Goal: Check status

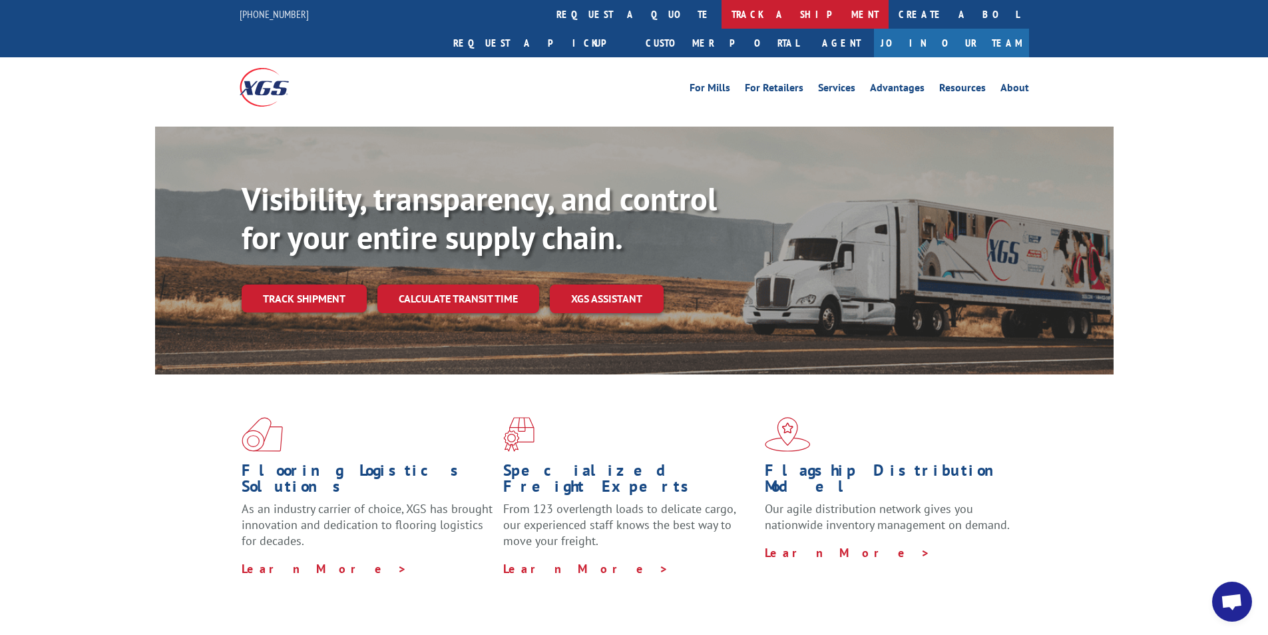
click at [722, 11] on link "track a shipment" at bounding box center [805, 14] width 167 height 29
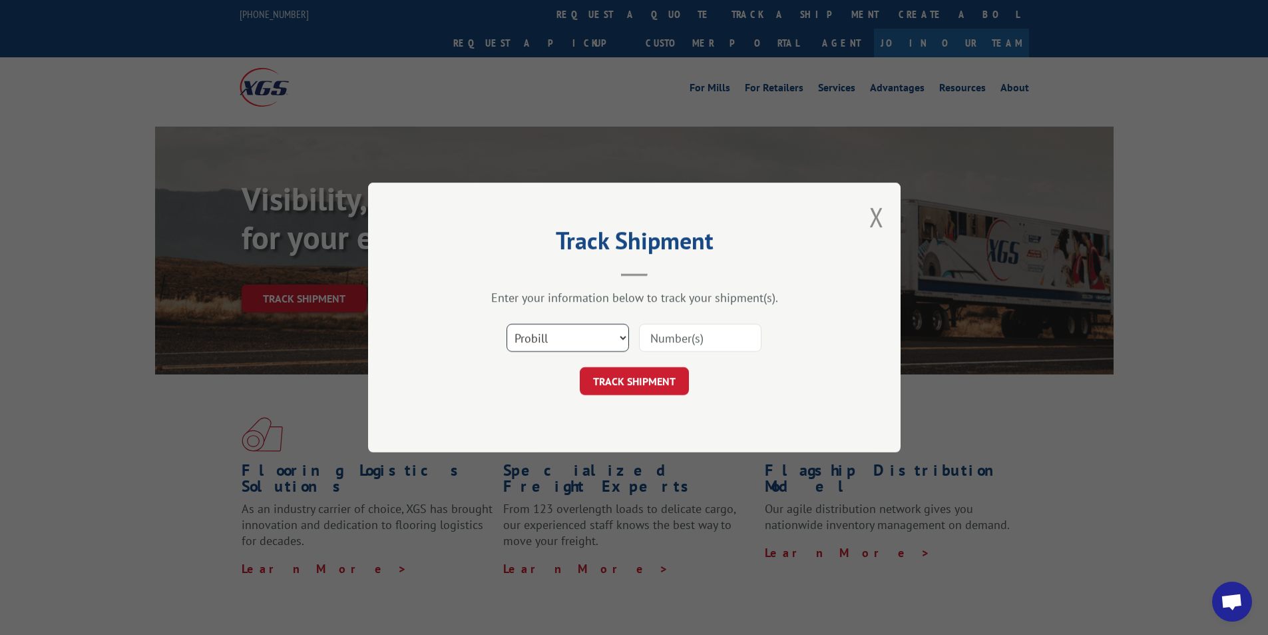
click at [623, 334] on select "Select category... Probill BOL PO" at bounding box center [568, 338] width 123 height 28
select select "bol"
click at [507, 324] on select "Select category... Probill BOL PO" at bounding box center [568, 338] width 123 height 28
click at [672, 346] on input at bounding box center [700, 338] width 123 height 28
type input "17637305"
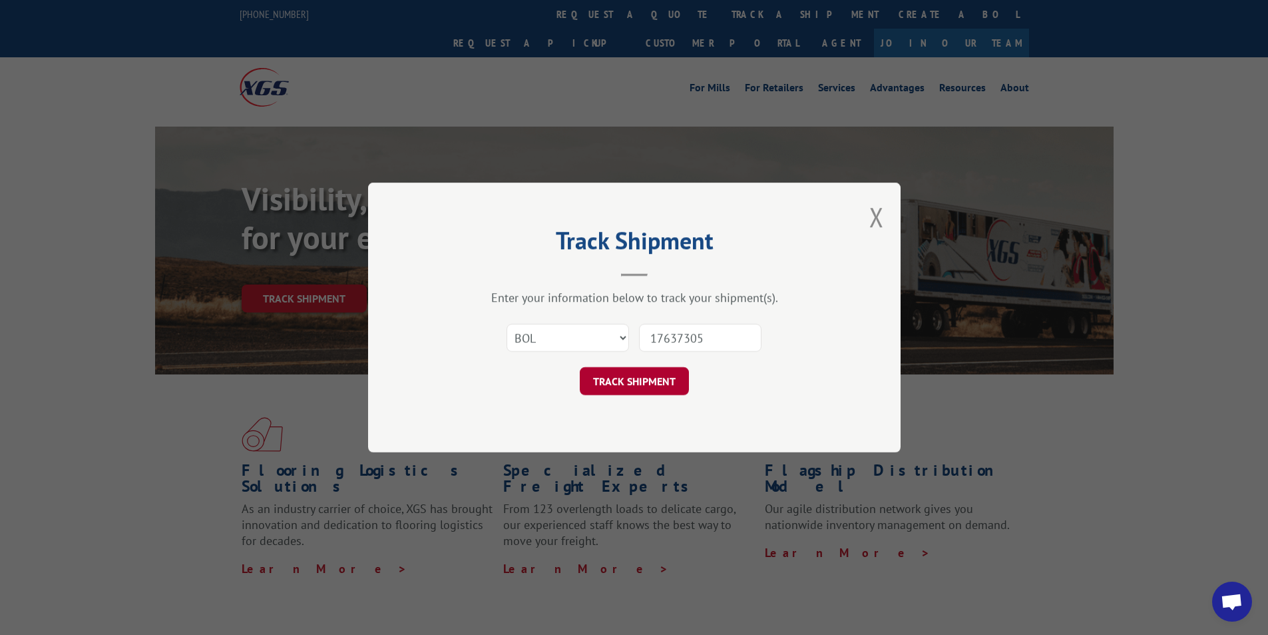
click at [636, 384] on button "TRACK SHIPMENT" at bounding box center [634, 381] width 109 height 28
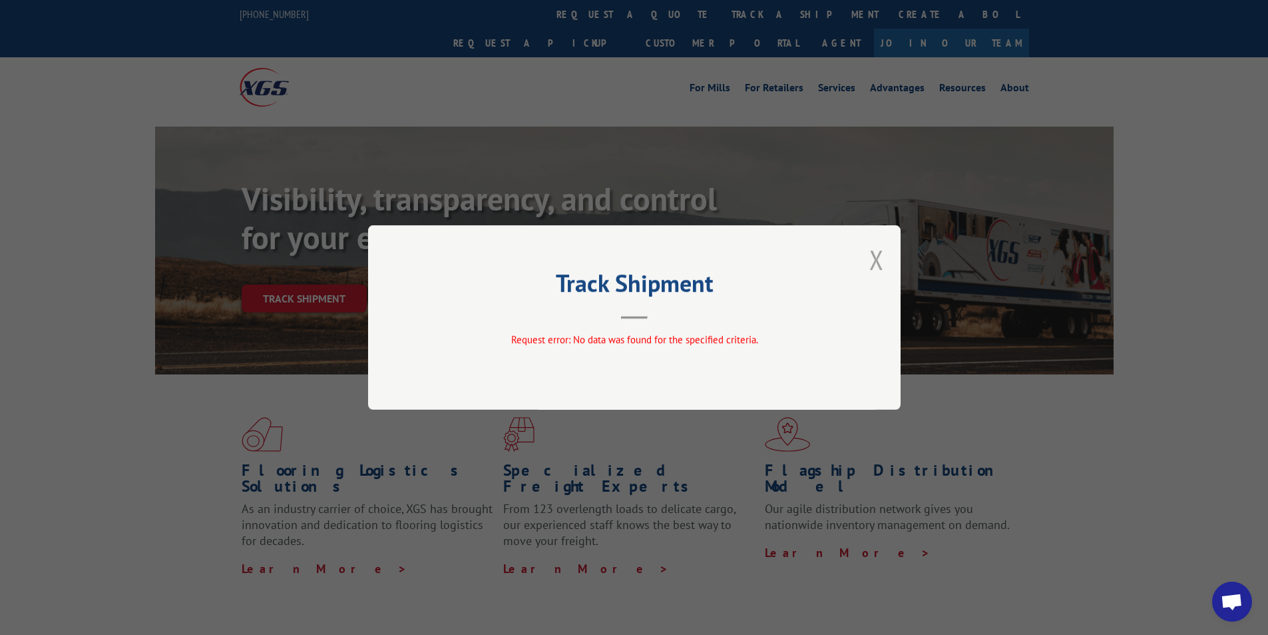
click at [884, 260] on button "Close modal" at bounding box center [877, 259] width 15 height 35
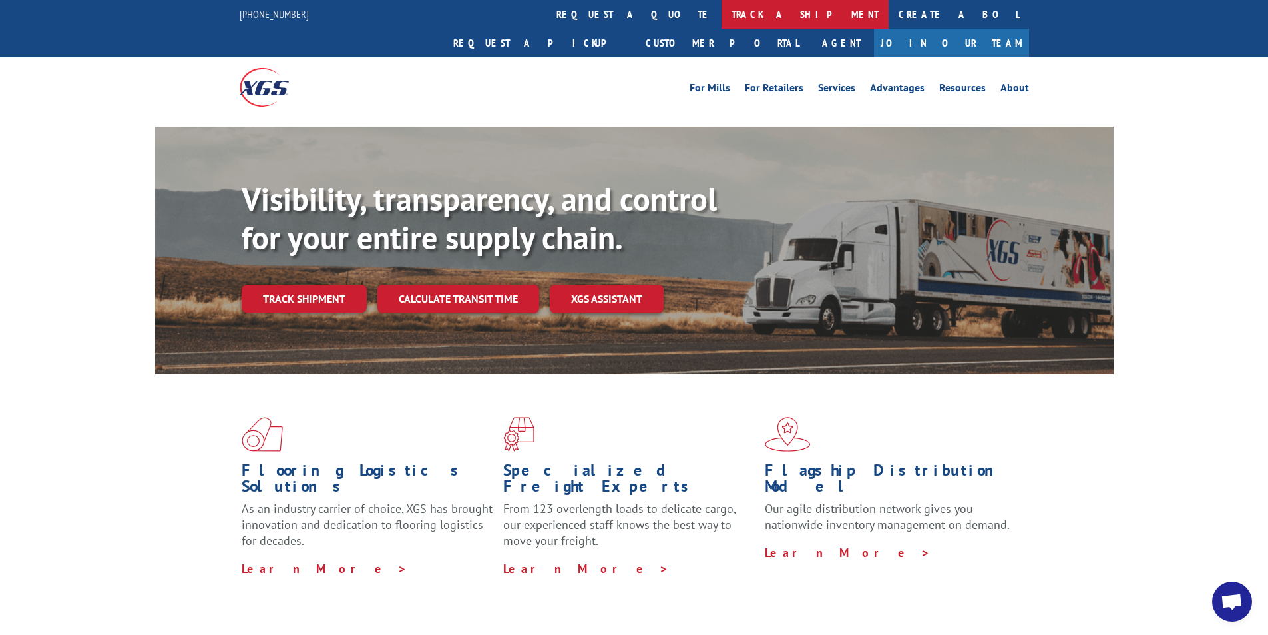
click at [722, 13] on link "track a shipment" at bounding box center [805, 14] width 167 height 29
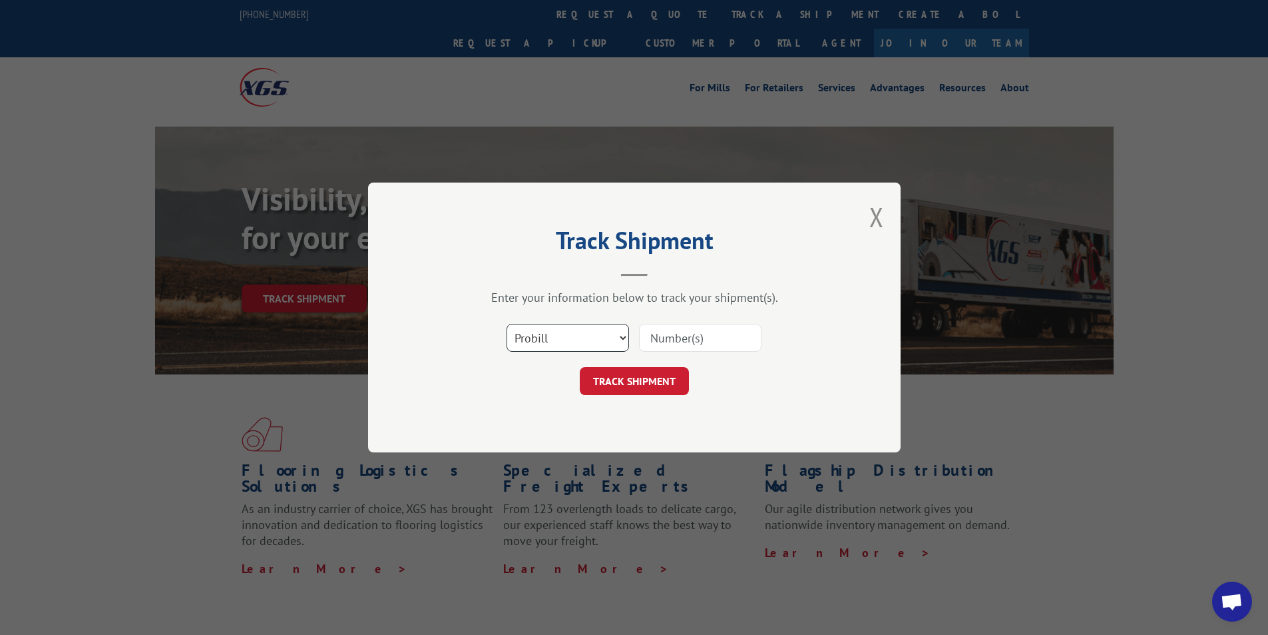
click at [626, 336] on select "Select category... Probill BOL PO" at bounding box center [568, 338] width 123 height 28
select select "bol"
click at [507, 324] on select "Select category... Probill BOL PO" at bounding box center [568, 338] width 123 height 28
click at [690, 348] on input at bounding box center [700, 338] width 123 height 28
type input "17637305"
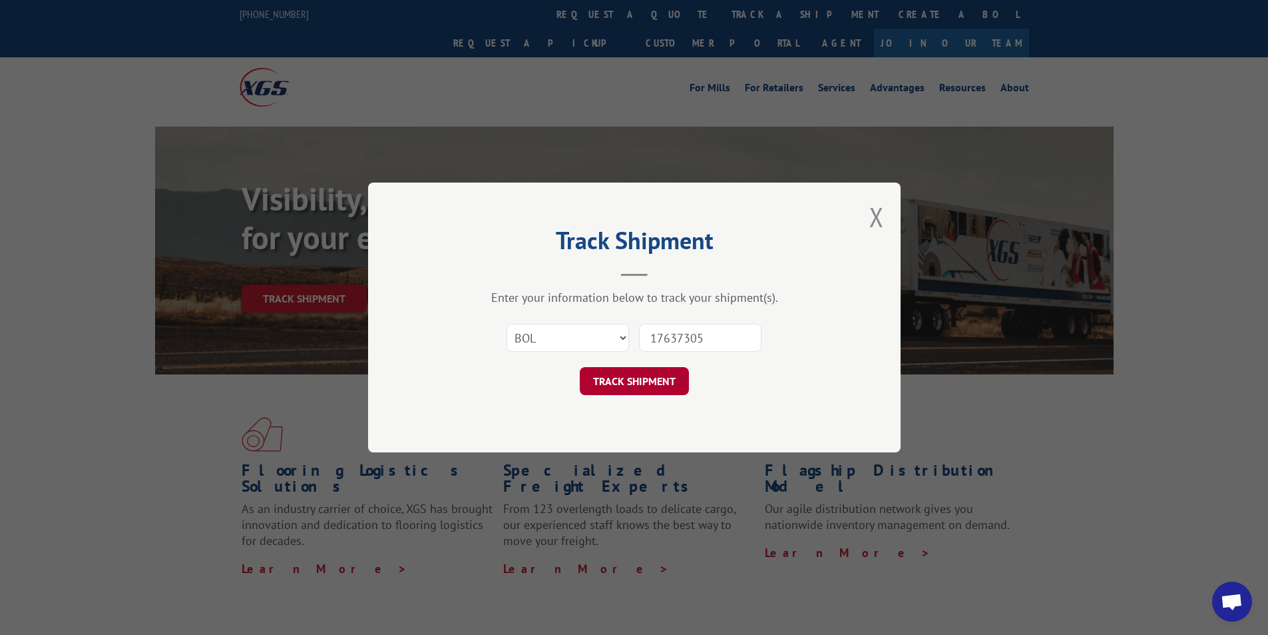
click at [631, 379] on button "TRACK SHIPMENT" at bounding box center [634, 381] width 109 height 28
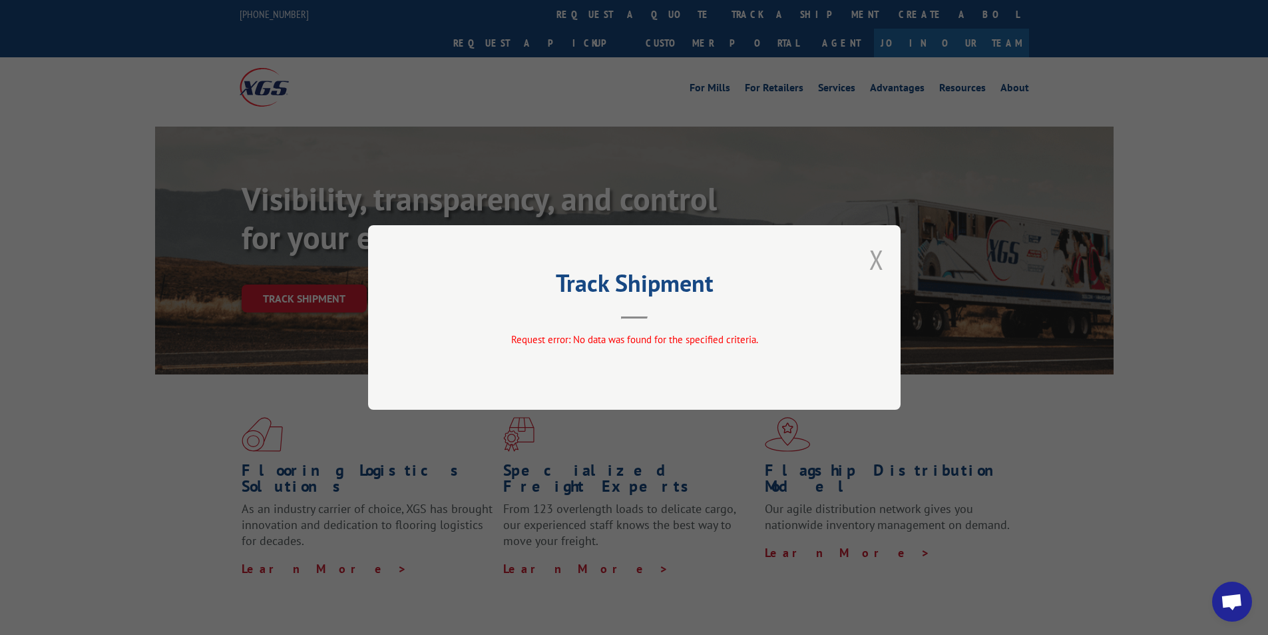
click at [882, 255] on button "Close modal" at bounding box center [877, 259] width 15 height 35
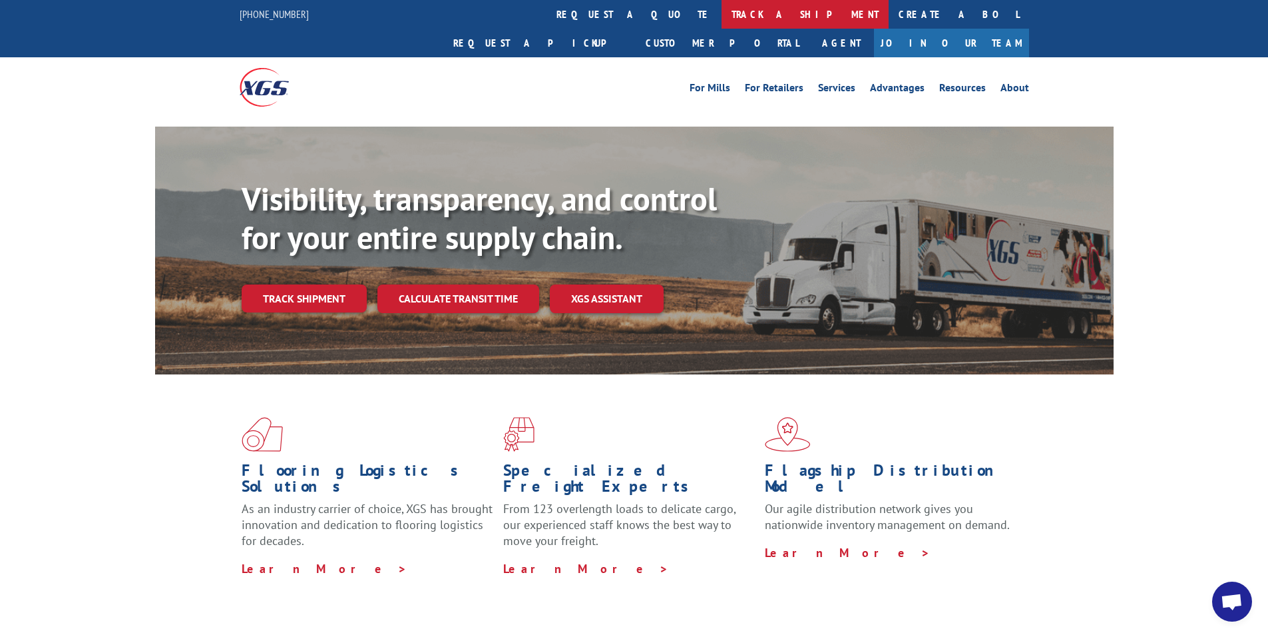
click at [722, 10] on link "track a shipment" at bounding box center [805, 14] width 167 height 29
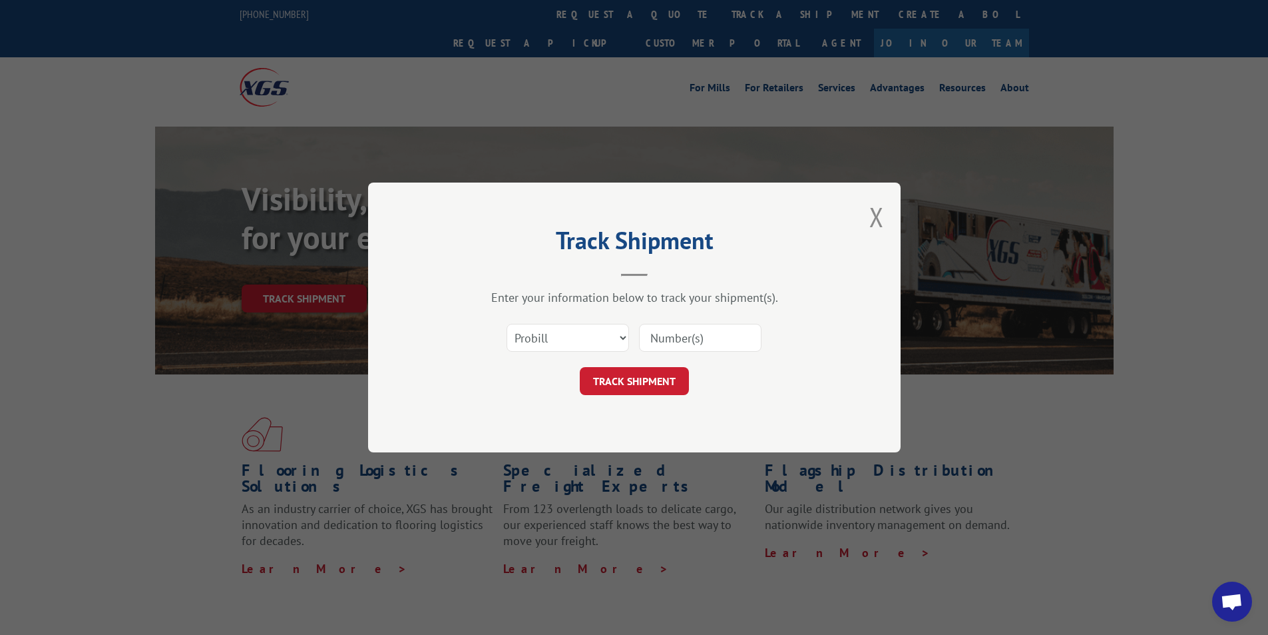
click at [680, 334] on input at bounding box center [700, 338] width 123 height 28
type input "17637305"
click at [632, 390] on button "TRACK SHIPMENT" at bounding box center [634, 381] width 109 height 28
